Goal: Navigation & Orientation: Find specific page/section

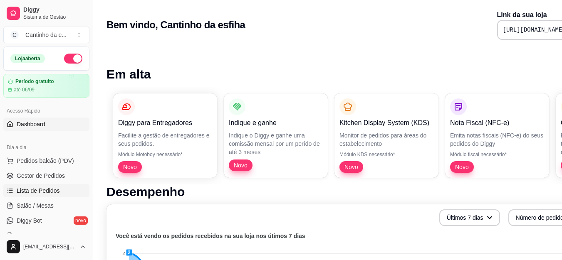
click at [33, 189] on span "Lista de Pedidos" at bounding box center [38, 191] width 43 height 8
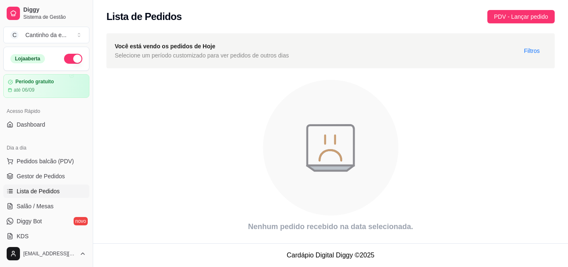
click at [64, 59] on button "button" at bounding box center [73, 59] width 18 height 10
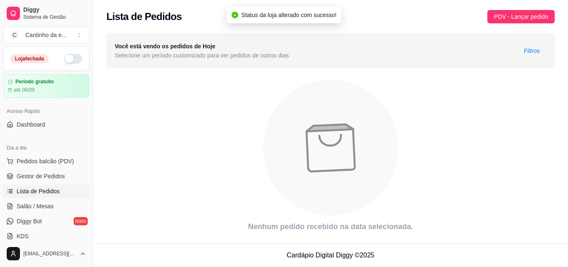
click at [64, 58] on button "button" at bounding box center [73, 59] width 18 height 10
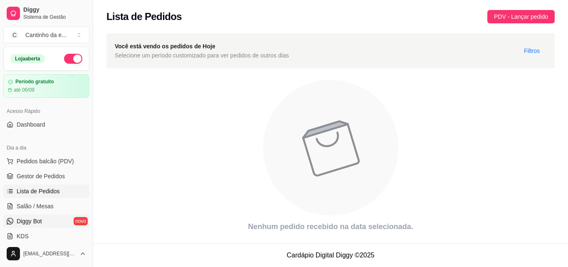
click at [73, 219] on link "Diggy Bot novo" at bounding box center [46, 220] width 86 height 13
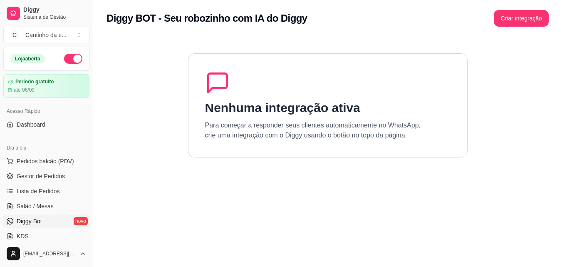
click at [74, 215] on link "Diggy Bot novo" at bounding box center [46, 220] width 86 height 13
click at [68, 56] on button "button" at bounding box center [73, 59] width 18 height 10
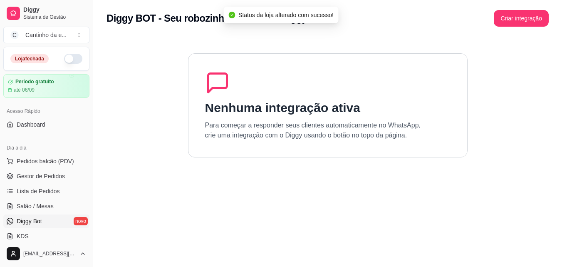
click at [68, 56] on button "button" at bounding box center [73, 59] width 18 height 10
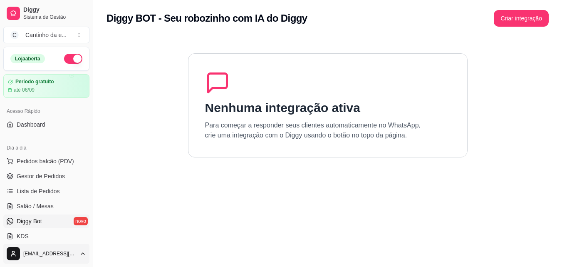
click at [81, 253] on html "Diggy Sistema de Gestão C Cantinho da e ... Loja aberta Período gratuito até 06…" at bounding box center [281, 133] width 562 height 267
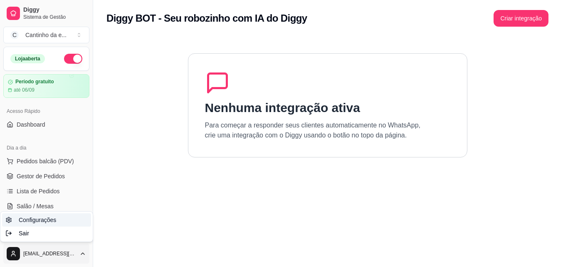
click at [74, 218] on link "Configurações" at bounding box center [46, 219] width 89 height 13
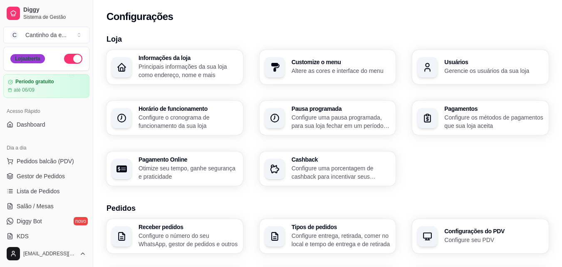
click at [32, 58] on div "Loja aberta" at bounding box center [27, 58] width 35 height 9
click at [78, 33] on button "C Cantinho da e ..." at bounding box center [46, 35] width 86 height 17
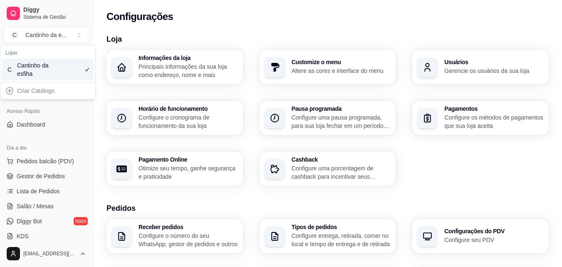
click at [198, 4] on div "Configurações" at bounding box center [327, 14] width 469 height 28
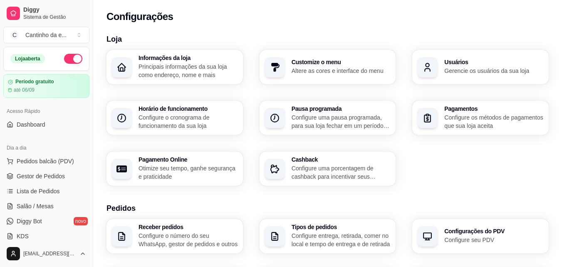
click at [64, 60] on button "button" at bounding box center [73, 59] width 18 height 10
click at [28, 162] on span "Pedidos balcão (PDV)" at bounding box center [45, 161] width 57 height 8
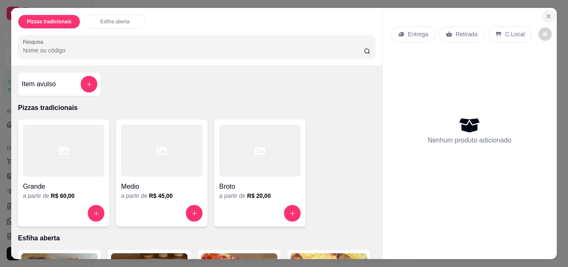
click at [544, 18] on button "Close" at bounding box center [548, 16] width 13 height 13
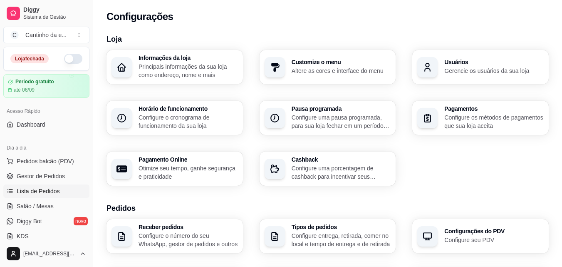
click at [40, 194] on span "Lista de Pedidos" at bounding box center [38, 191] width 43 height 8
